Goal: Information Seeking & Learning: Learn about a topic

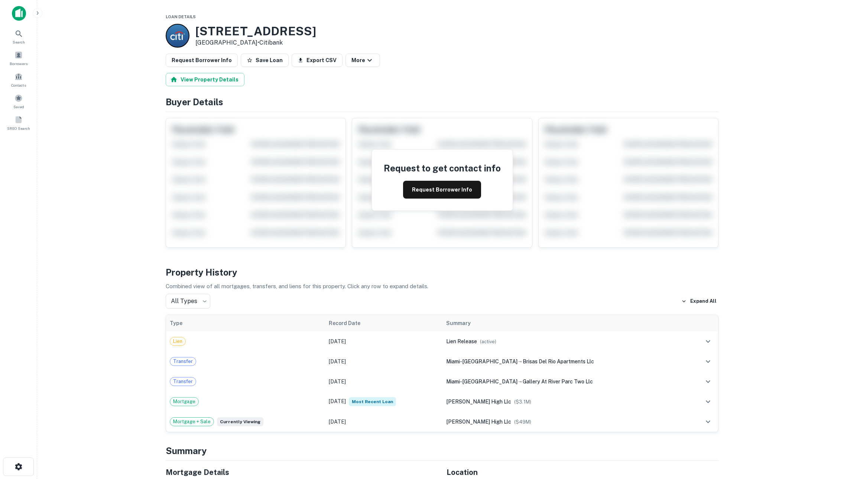
click at [39, 14] on icon "button" at bounding box center [38, 13] width 6 height 6
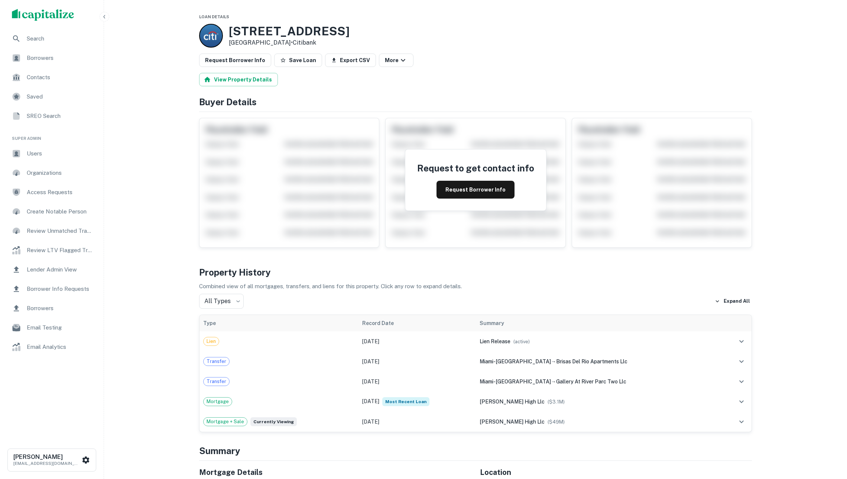
click at [52, 57] on span "Borrowers" at bounding box center [60, 57] width 67 height 9
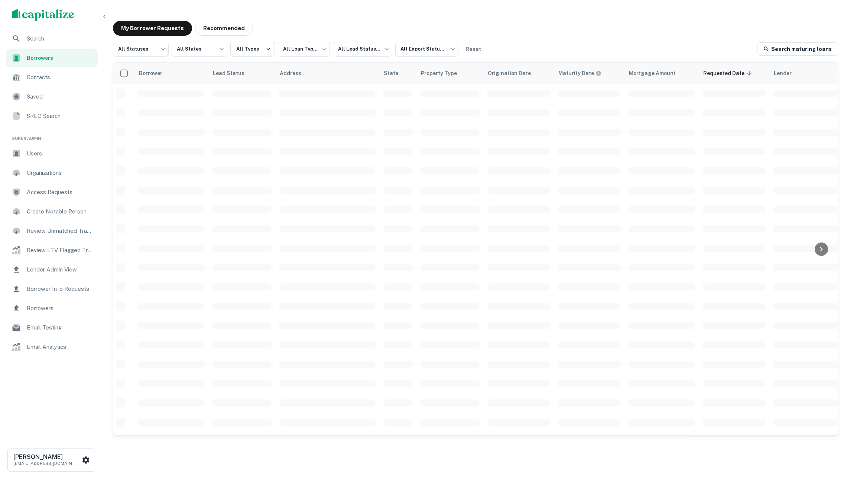
click at [49, 38] on span "Search" at bounding box center [60, 38] width 67 height 9
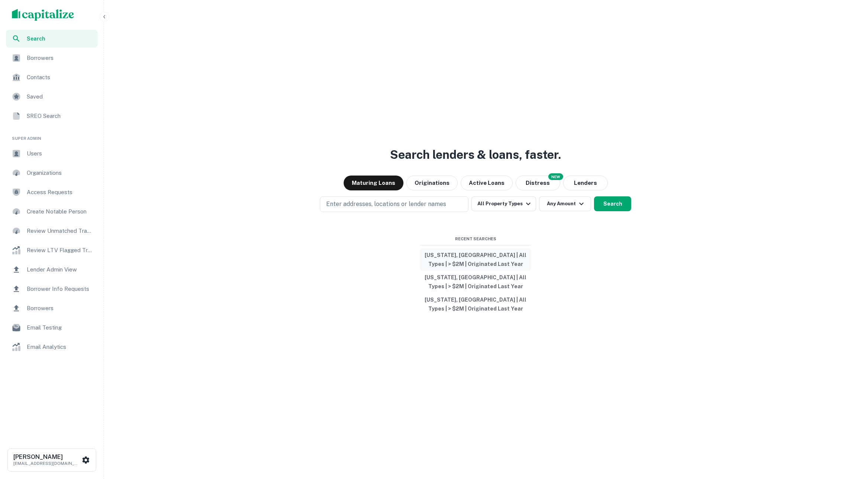
drag, startPoint x: 455, startPoint y: 253, endPoint x: 464, endPoint y: 249, distance: 9.8
click at [455, 253] on button "[US_STATE], [GEOGRAPHIC_DATA] | All Types | > $2M | Originated Last Year" at bounding box center [475, 259] width 111 height 22
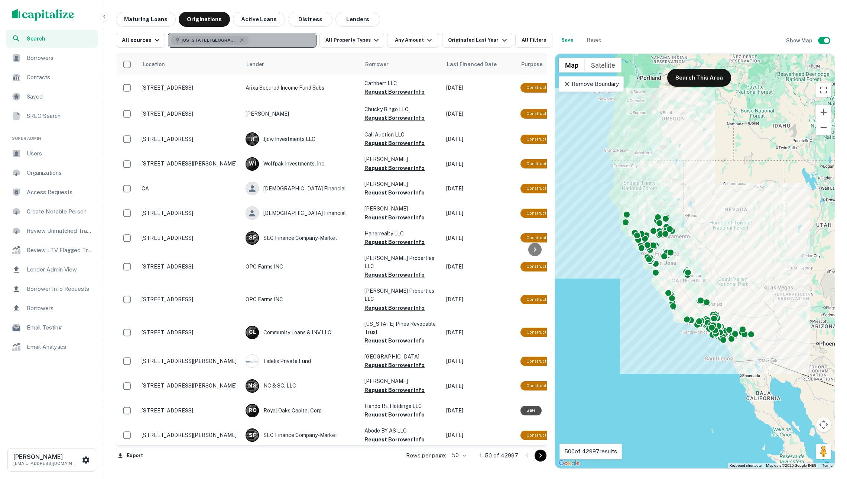
click at [285, 39] on button "California, USA" at bounding box center [242, 40] width 149 height 15
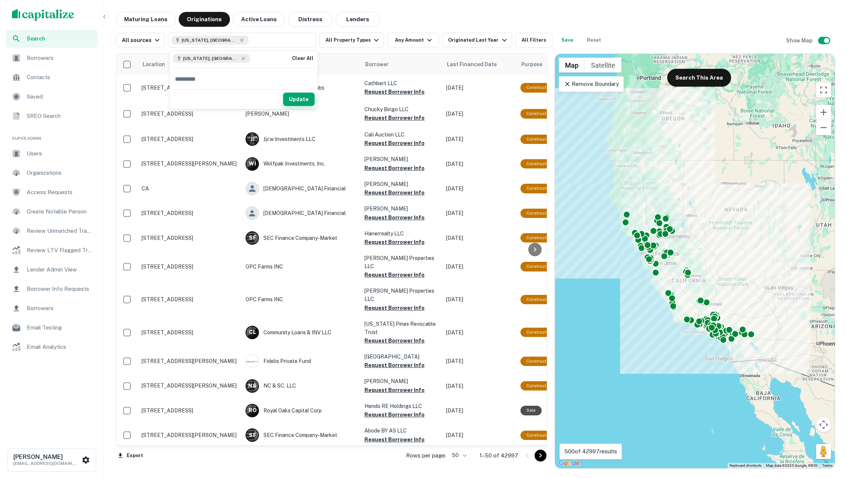
click at [303, 103] on button "Update" at bounding box center [299, 99] width 32 height 13
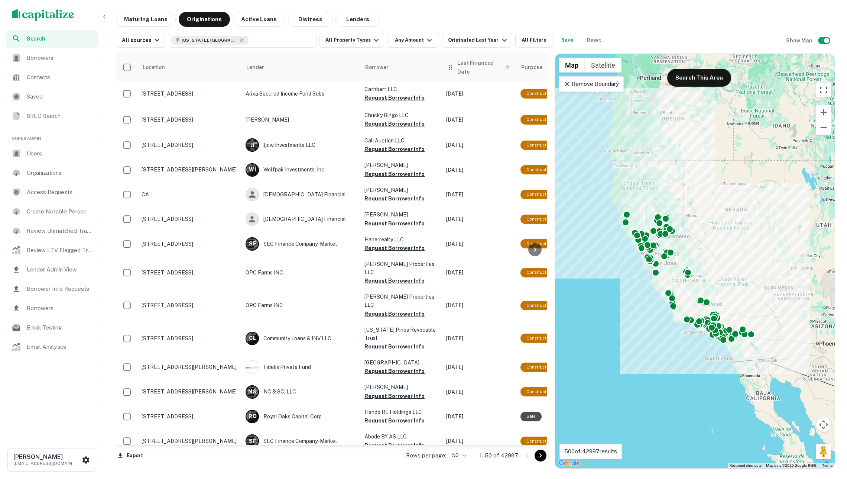
click at [504, 69] on icon at bounding box center [507, 67] width 7 height 7
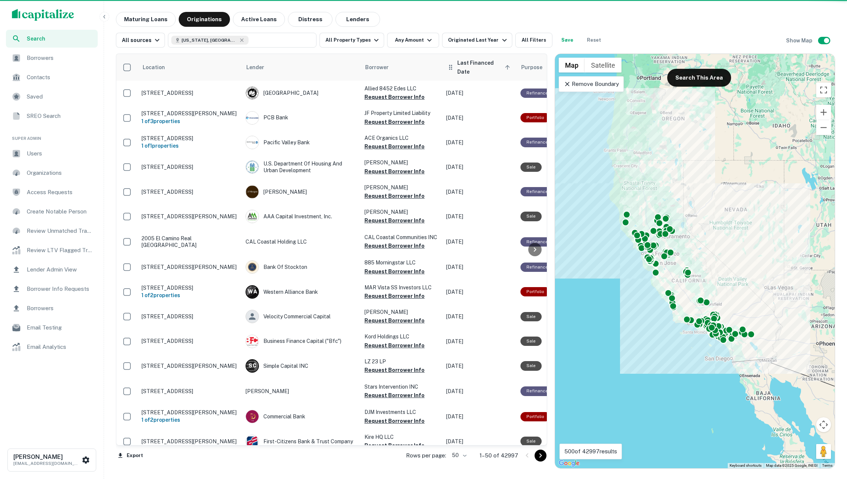
click at [506, 68] on icon at bounding box center [507, 67] width 7 height 7
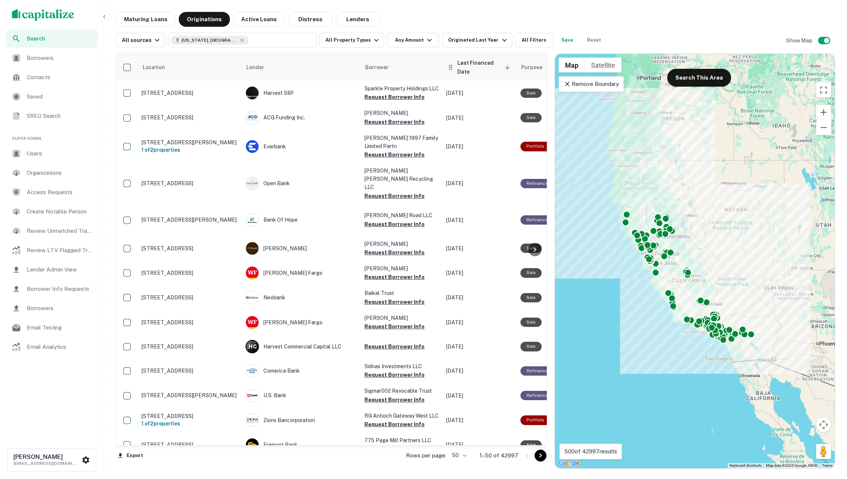
click at [505, 68] on icon at bounding box center [507, 67] width 4 height 4
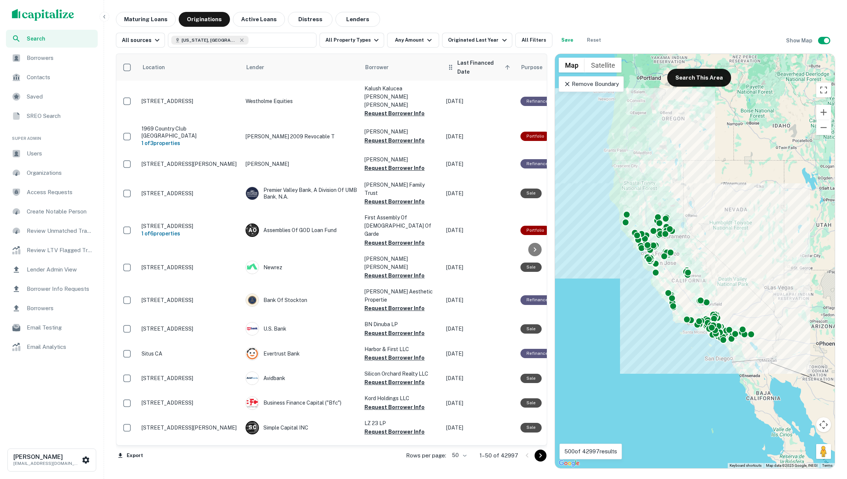
click at [499, 64] on span "Last Financed Date sorted ascending" at bounding box center [484, 67] width 55 height 18
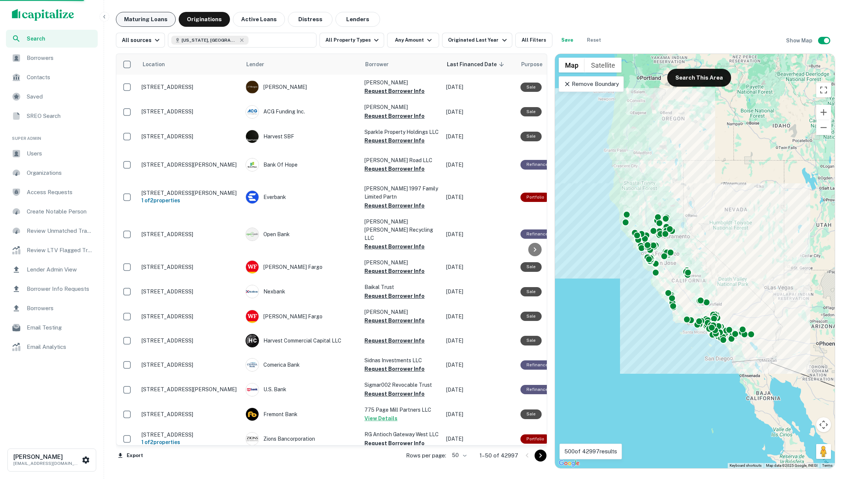
click at [167, 20] on button "Maturing Loans" at bounding box center [146, 19] width 60 height 15
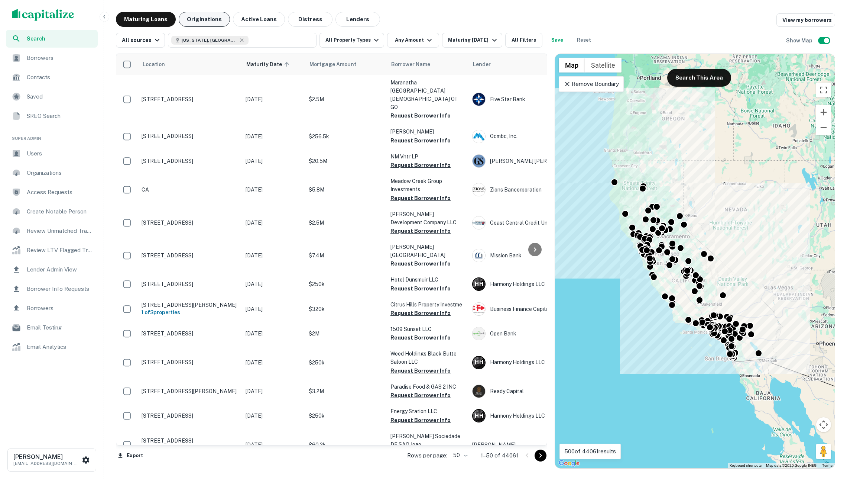
click at [198, 21] on button "Originations" at bounding box center [204, 19] width 51 height 15
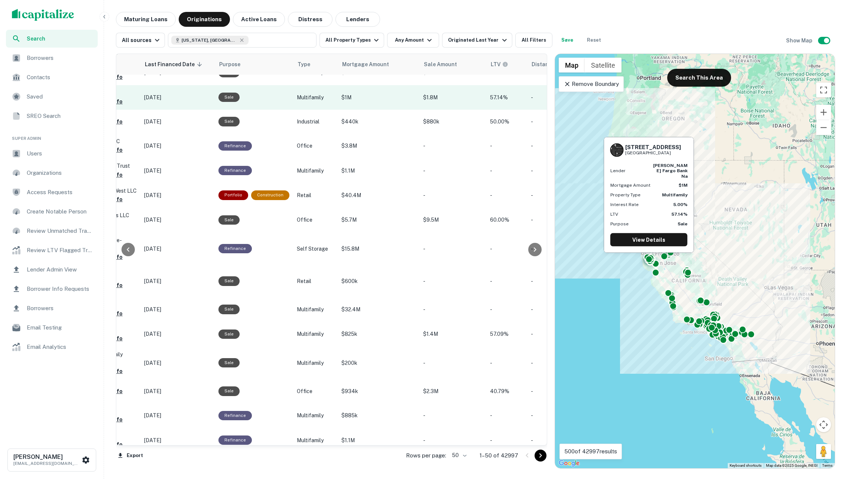
scroll to position [218, 301]
